Goal: Transaction & Acquisition: Subscribe to service/newsletter

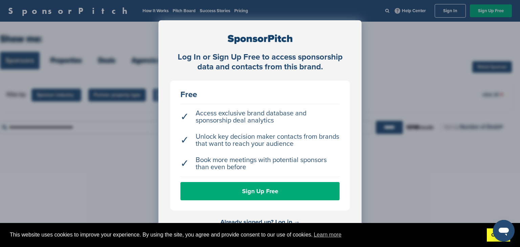
click at [489, 236] on link "Got it!" at bounding box center [498, 236] width 23 height 14
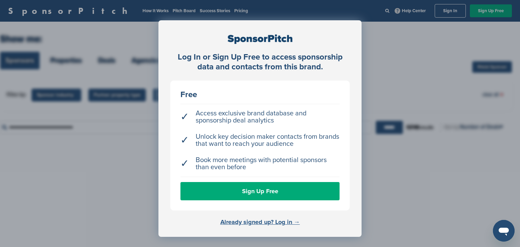
click at [242, 221] on link "Already signed up? Log in →" at bounding box center [261, 221] width 80 height 7
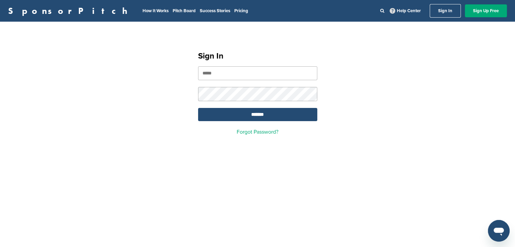
click at [242, 71] on input "email" at bounding box center [257, 73] width 119 height 14
click at [490, 13] on link "Sign Up Free" at bounding box center [486, 10] width 42 height 13
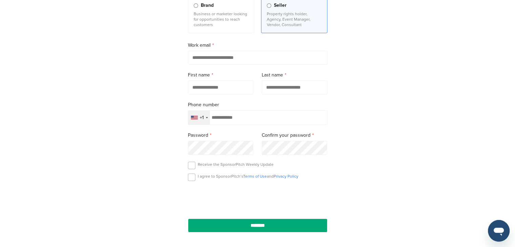
scroll to position [87, 0]
click at [219, 60] on input "email" at bounding box center [258, 58] width 140 height 14
type input "**********"
click at [217, 90] on input "text" at bounding box center [221, 88] width 66 height 14
type input "******"
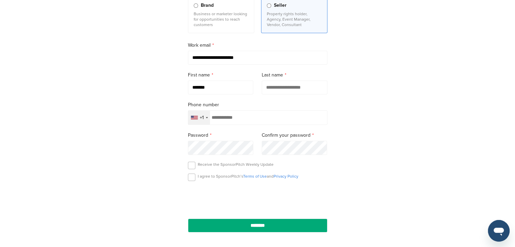
click at [283, 85] on input "text" at bounding box center [295, 88] width 66 height 14
type input "*******"
click at [206, 118] on div "Selected country" at bounding box center [207, 117] width 2 height 1
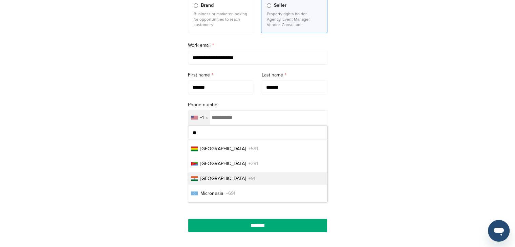
scroll to position [90, 0]
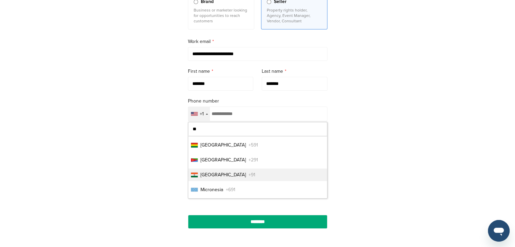
type input "**"
click at [249, 176] on span "+91" at bounding box center [252, 174] width 7 height 7
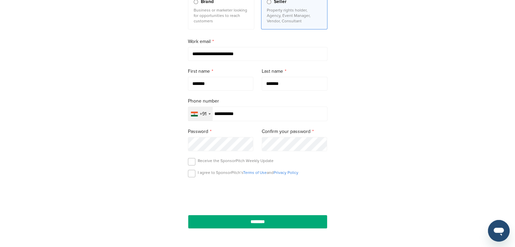
type input "**********"
click at [193, 176] on label at bounding box center [191, 173] width 7 height 7
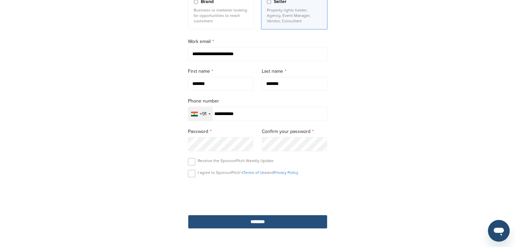
click at [238, 220] on input "********" at bounding box center [258, 222] width 140 height 14
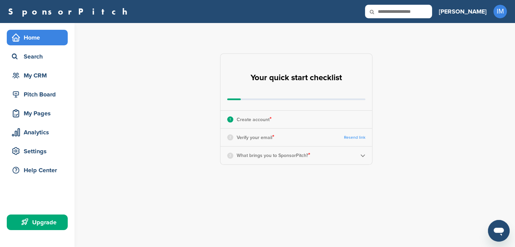
click at [30, 36] on div "Home" at bounding box center [39, 38] width 58 height 12
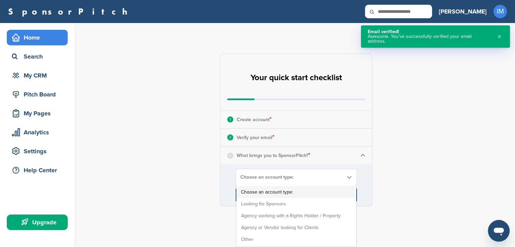
click at [278, 178] on span "Choose an account type:" at bounding box center [291, 177] width 103 height 6
click at [278, 207] on li "Looking for Sponsors" at bounding box center [296, 204] width 117 height 12
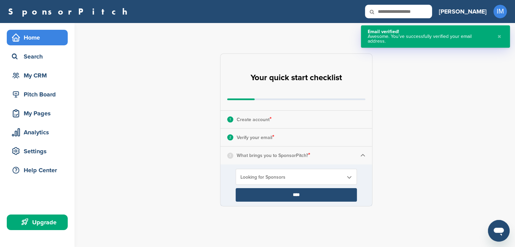
click at [281, 194] on input "****" at bounding box center [296, 195] width 121 height 14
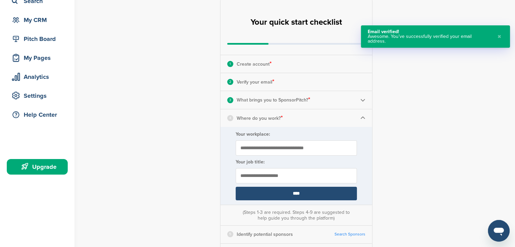
scroll to position [58, 0]
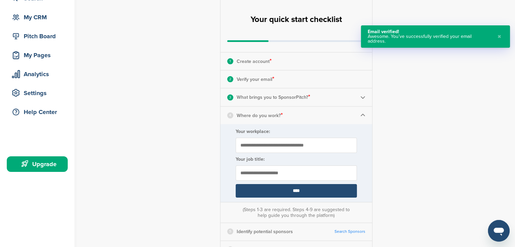
click at [272, 148] on input "Your workplace:" at bounding box center [296, 145] width 121 height 15
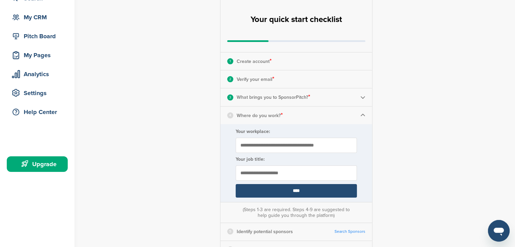
type input "**********"
click at [271, 172] on input "text" at bounding box center [296, 173] width 121 height 15
type input "**********"
click at [282, 187] on input "****" at bounding box center [296, 191] width 121 height 14
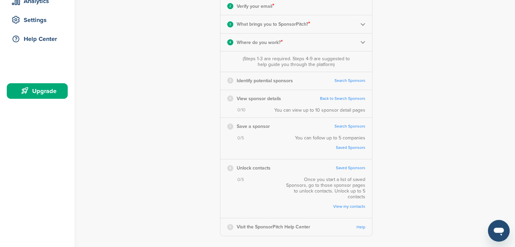
scroll to position [132, 0]
click at [348, 80] on link "Search Sponsors" at bounding box center [350, 80] width 31 height 5
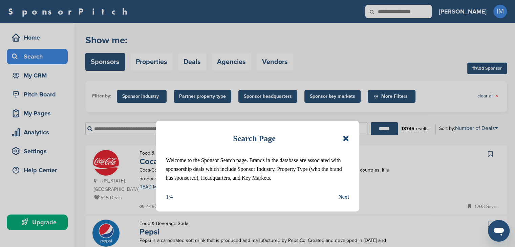
click at [346, 198] on div "Next" at bounding box center [343, 197] width 11 height 9
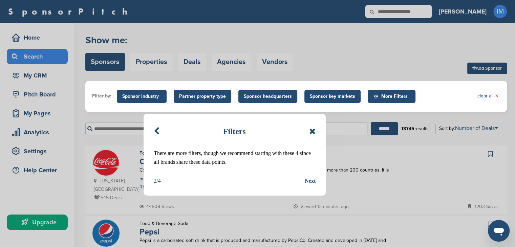
click at [307, 181] on div "Next" at bounding box center [310, 181] width 11 height 9
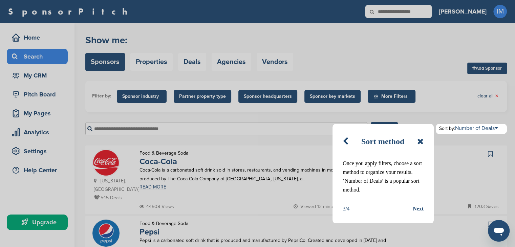
click at [419, 209] on div "Next" at bounding box center [418, 209] width 11 height 9
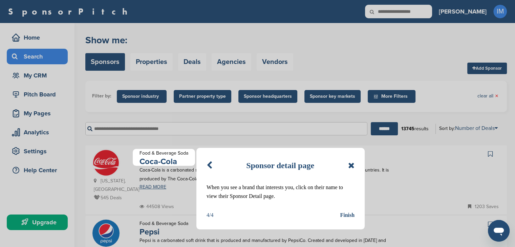
click at [350, 213] on div "Finish" at bounding box center [347, 215] width 15 height 9
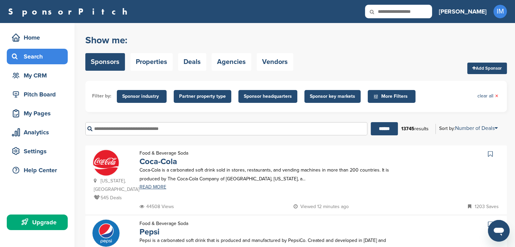
click at [233, 131] on input "text" at bounding box center [226, 128] width 282 height 13
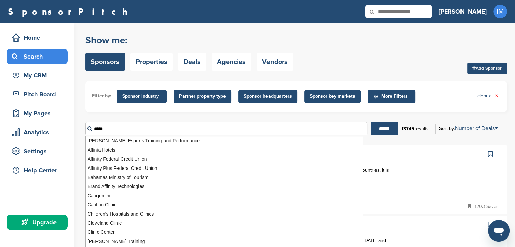
click at [371, 122] on input "******" at bounding box center [384, 128] width 27 height 13
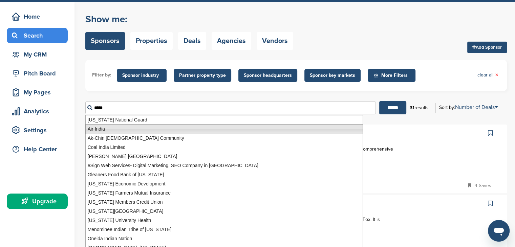
scroll to position [22, 0]
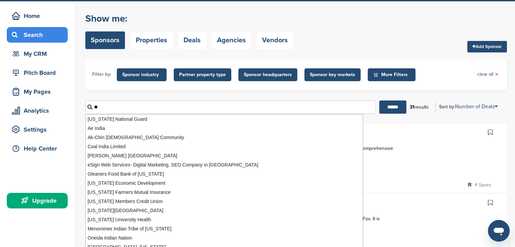
type input "*"
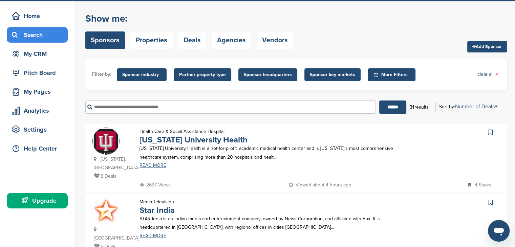
click at [243, 94] on form "Filter by: Sponsor industry Sponsor Industry × Apparel, Clothing, & Fashion Acc…" at bounding box center [296, 89] width 422 height 60
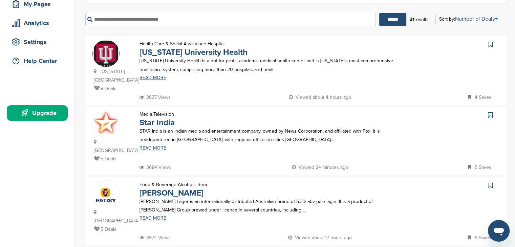
scroll to position [110, 0]
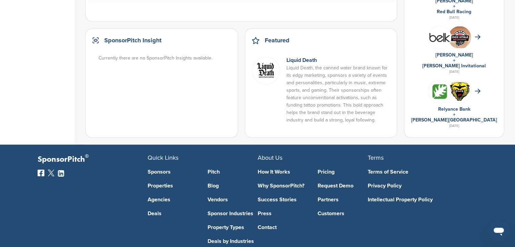
scroll to position [465, 0]
click at [160, 170] on link "Sponsors" at bounding box center [173, 171] width 50 height 5
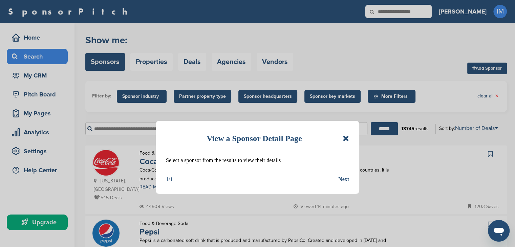
click at [340, 179] on div "Next" at bounding box center [343, 179] width 11 height 9
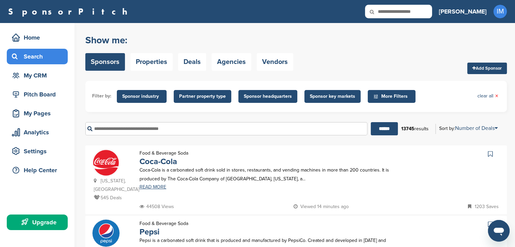
click at [162, 174] on p "Coca-Cola is a carbonated soft drink sold in stores, restaurants, and vending m…" at bounding box center [271, 174] width 262 height 17
click at [394, 101] on span "More Filters" at bounding box center [392, 96] width 48 height 13
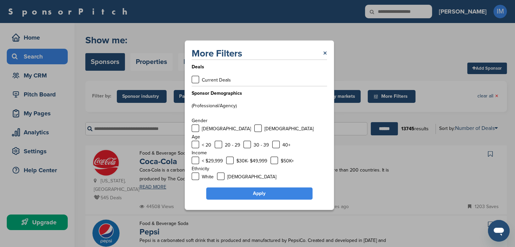
scroll to position [23, 0]
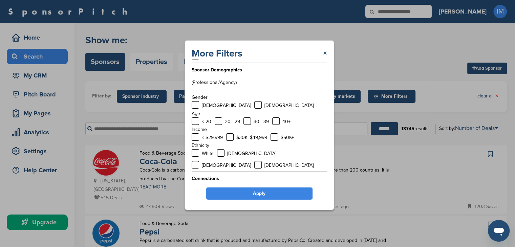
click at [324, 53] on link "×" at bounding box center [325, 53] width 4 height 12
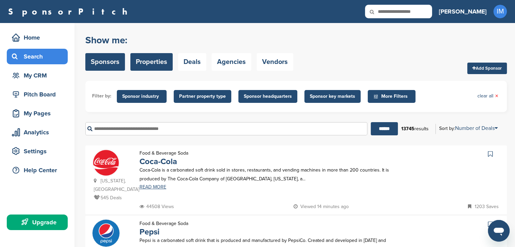
click at [164, 59] on link "Properties" at bounding box center [151, 62] width 42 height 18
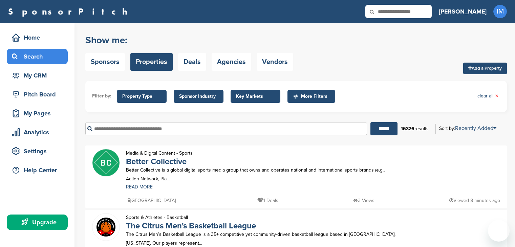
click at [109, 61] on link "Sponsors" at bounding box center [105, 62] width 40 height 18
click at [153, 64] on link "Properties" at bounding box center [151, 62] width 42 height 18
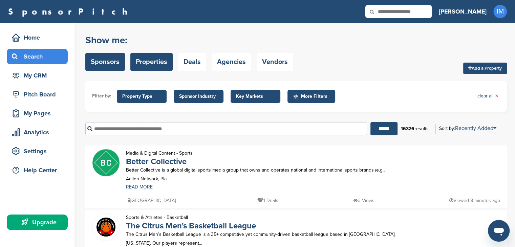
click at [108, 65] on link "Sponsors" at bounding box center [105, 62] width 40 height 18
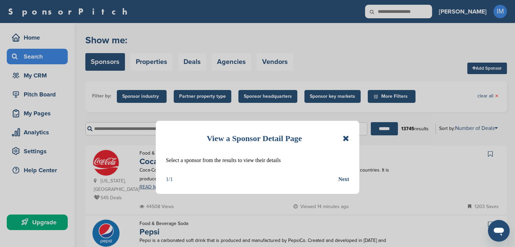
click at [343, 179] on div "Next" at bounding box center [343, 179] width 11 height 9
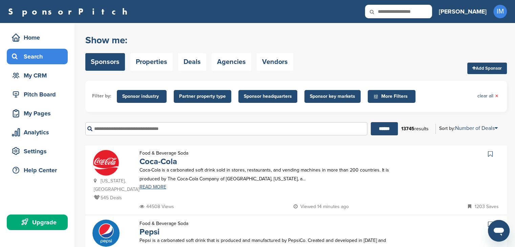
click at [237, 165] on div "Food & Beverage Soda Coca-Cola Coca-Cola is a carbonated soft drink sold in sto…" at bounding box center [271, 176] width 276 height 54
click at [161, 189] on link "READ MORE" at bounding box center [271, 187] width 262 height 5
click at [55, 81] on div "My CRM" at bounding box center [39, 75] width 58 height 12
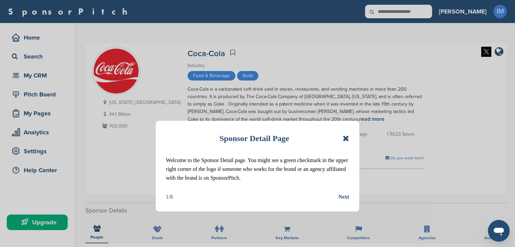
click at [342, 196] on div "Next" at bounding box center [343, 197] width 11 height 9
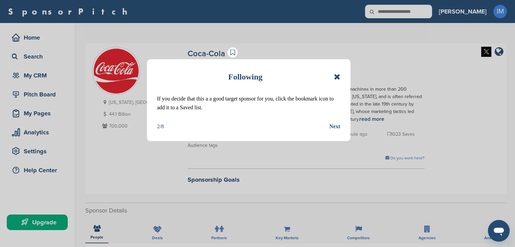
click at [334, 122] on div "Next" at bounding box center [335, 126] width 11 height 9
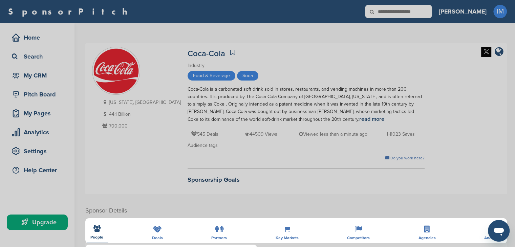
click at [98, 230] on div "Detail tabs Helpful tabs to check out are People, Key Markets, Competitors, Age…" at bounding box center [257, 123] width 515 height 247
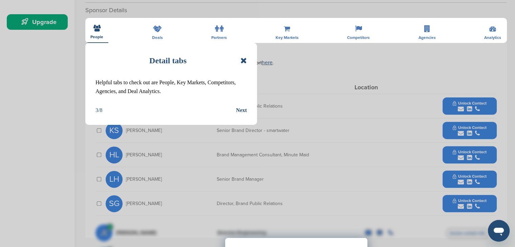
scroll to position [202, 0]
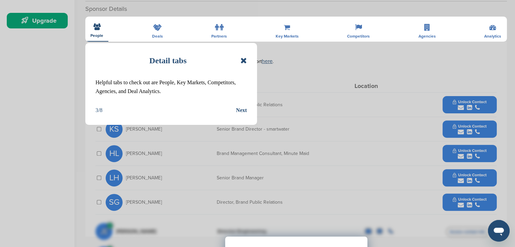
click at [243, 110] on div "Next" at bounding box center [241, 110] width 11 height 9
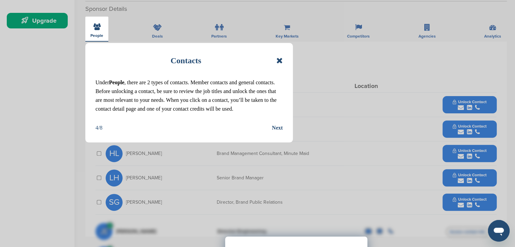
click at [277, 128] on div "Next" at bounding box center [277, 128] width 11 height 9
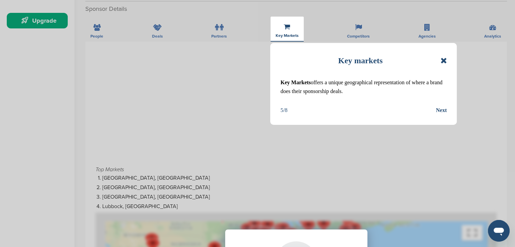
click at [441, 111] on div "Next" at bounding box center [441, 110] width 11 height 9
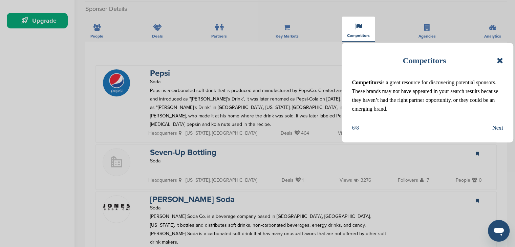
click at [498, 127] on div "Next" at bounding box center [498, 128] width 11 height 9
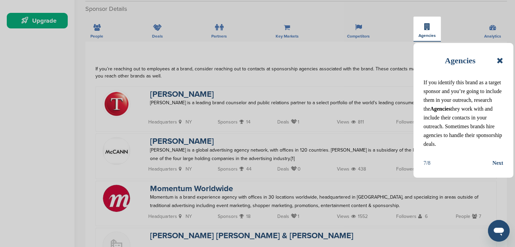
click at [498, 163] on div "Next" at bounding box center [498, 163] width 11 height 9
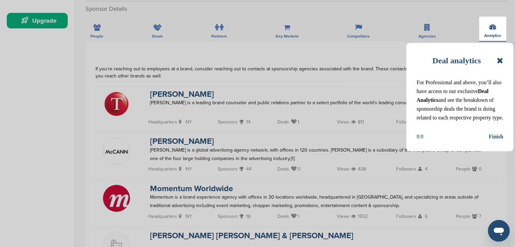
click at [496, 141] on div "Finish" at bounding box center [496, 136] width 15 height 9
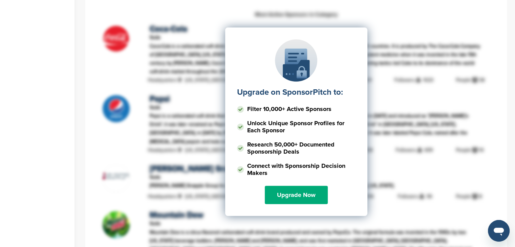
scroll to position [672, 0]
click at [370, 131] on div "Upgrade on SponsorPitch to: Filter 10,000+ Active Sponsors Unlock Unique Sponso…" at bounding box center [296, 94] width 401 height 169
